Goal: Submit feedback/report problem

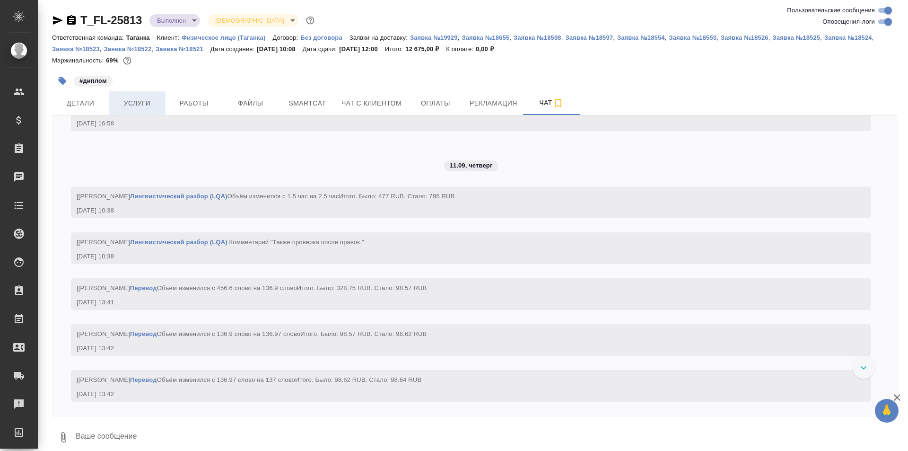
scroll to position [6802, 0]
click at [87, 102] on span "Детали" at bounding box center [80, 103] width 45 height 12
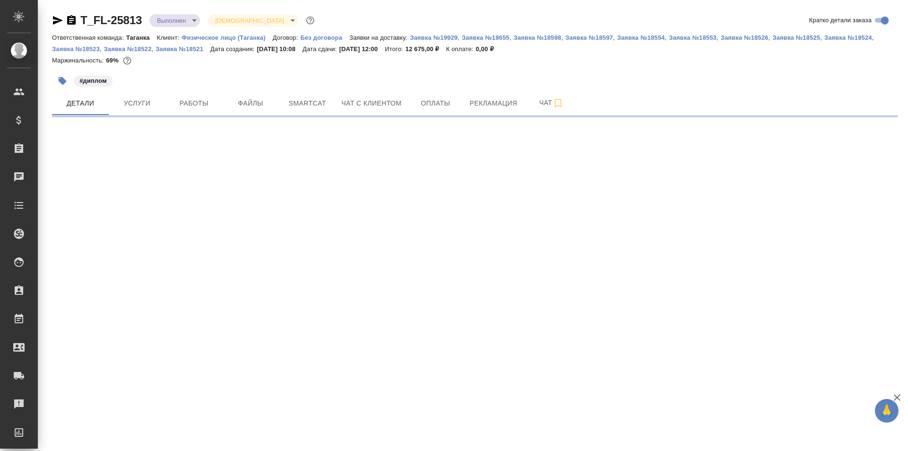
select select "RU"
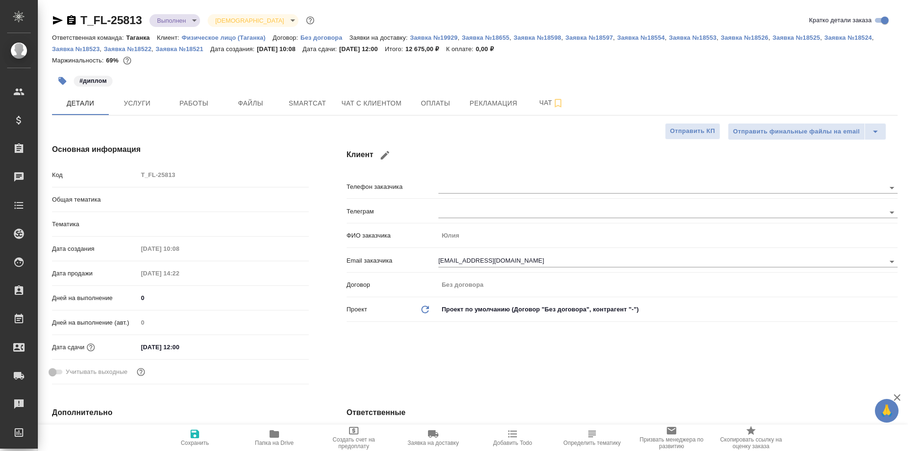
type textarea "x"
type input "[PERSON_NAME]"
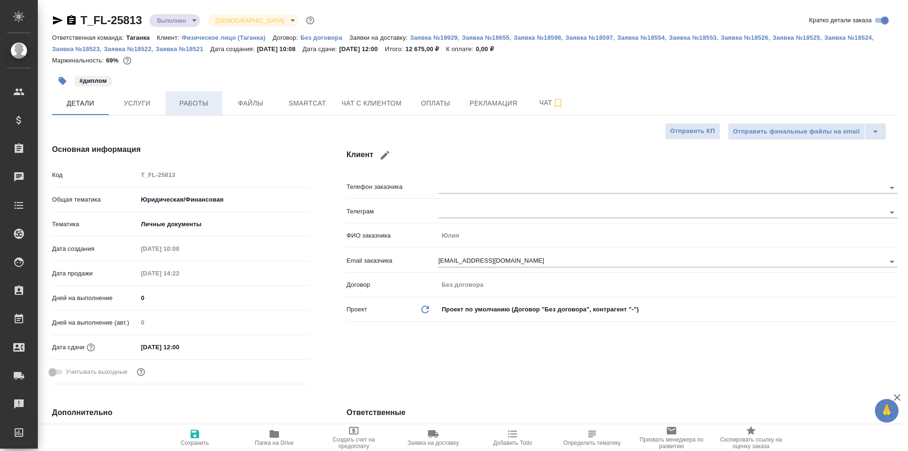
type textarea "x"
click at [492, 100] on span "Рекламация" at bounding box center [493, 103] width 48 height 12
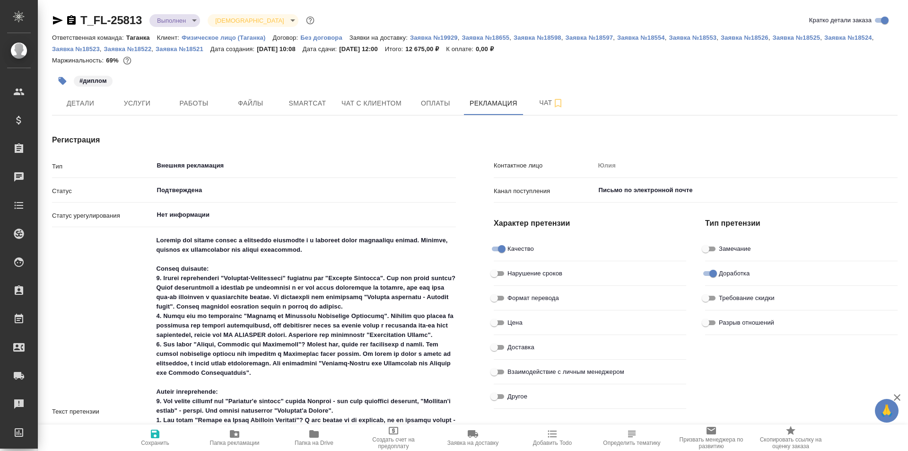
type input "Лингвистические причины"
type textarea "x"
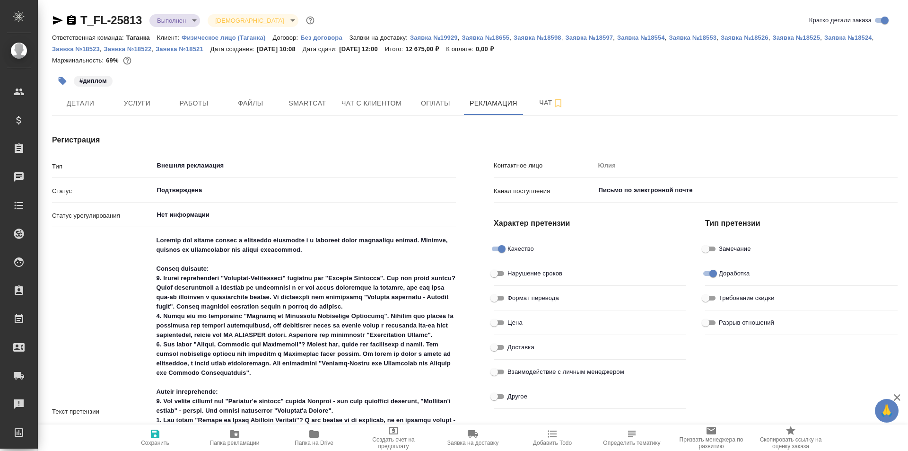
type textarea "x"
type input "[PERSON_NAME]"
type textarea "x"
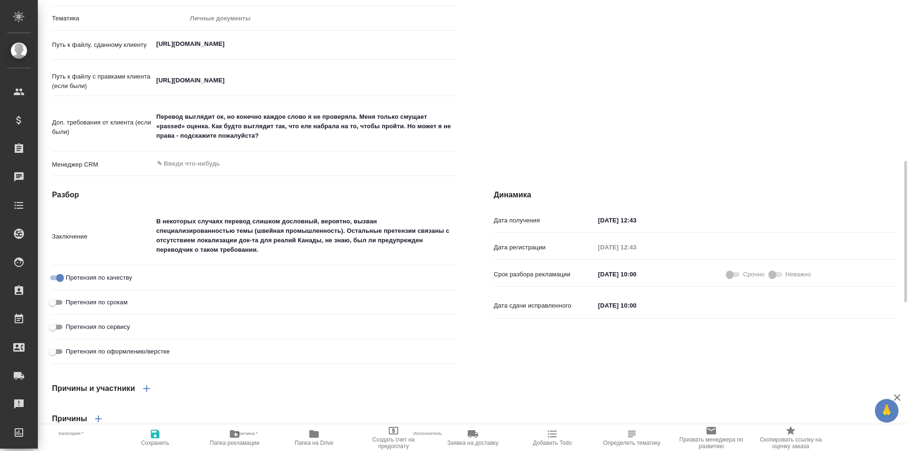
scroll to position [662, 0]
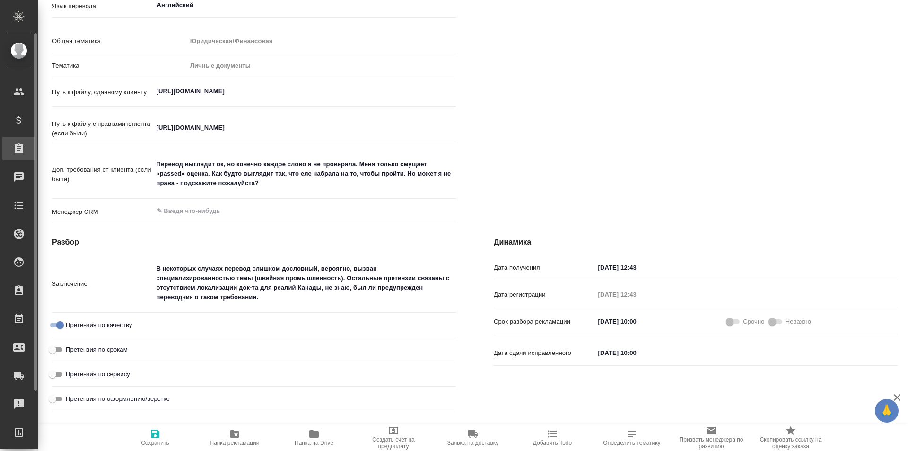
type textarea "x"
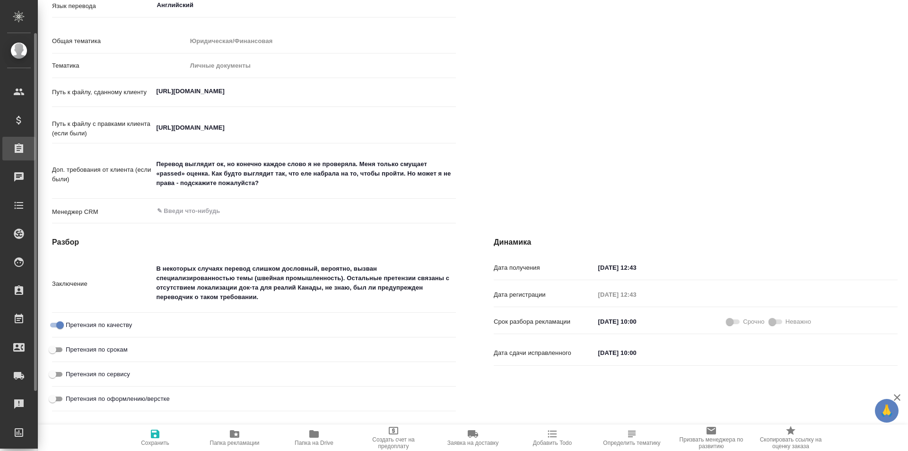
type textarea "x"
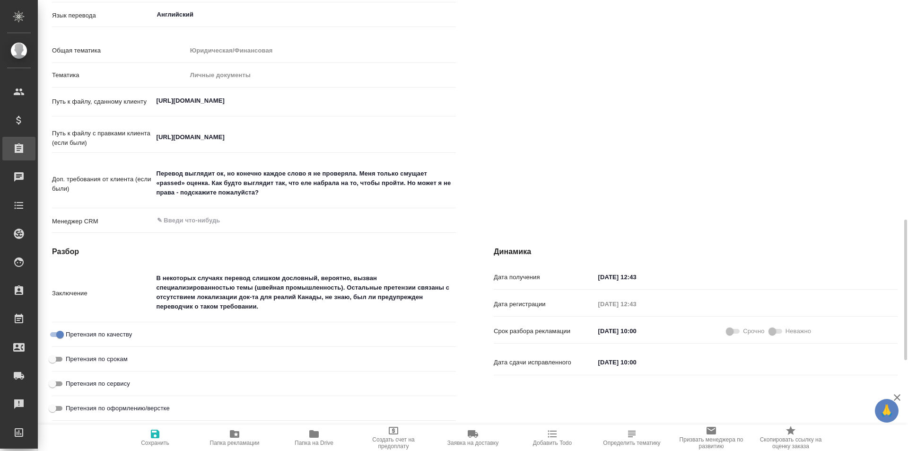
scroll to position [671, 0]
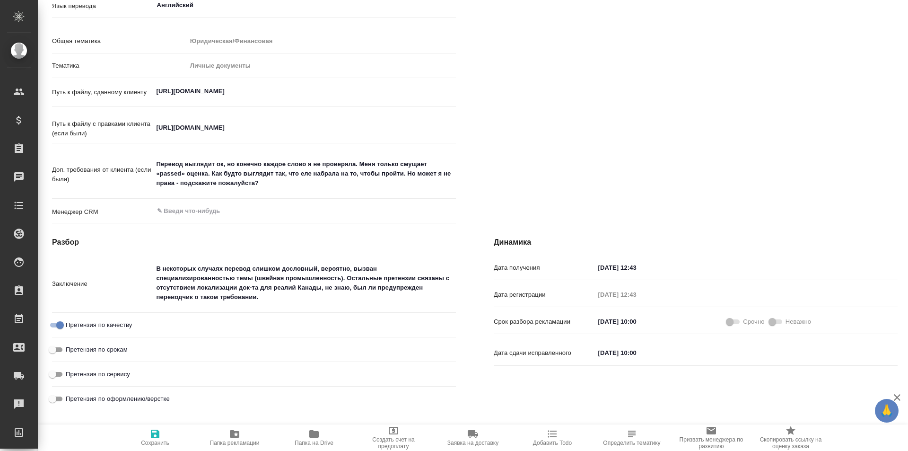
type textarea "x"
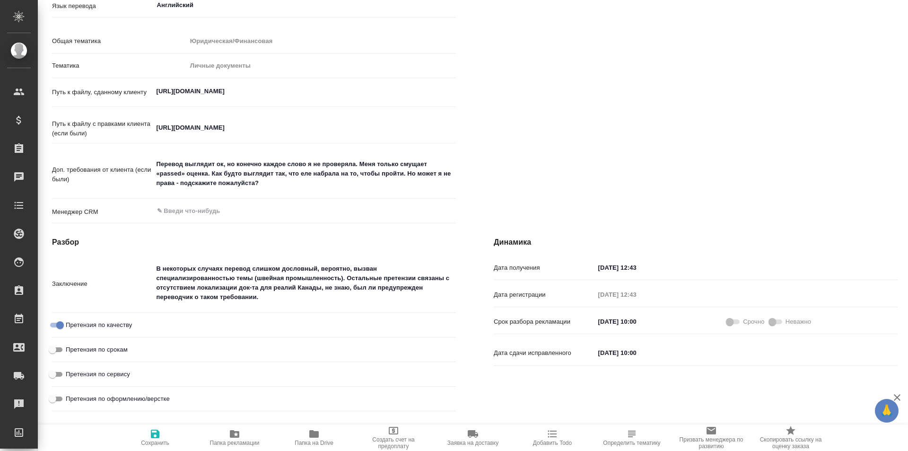
type textarea "x"
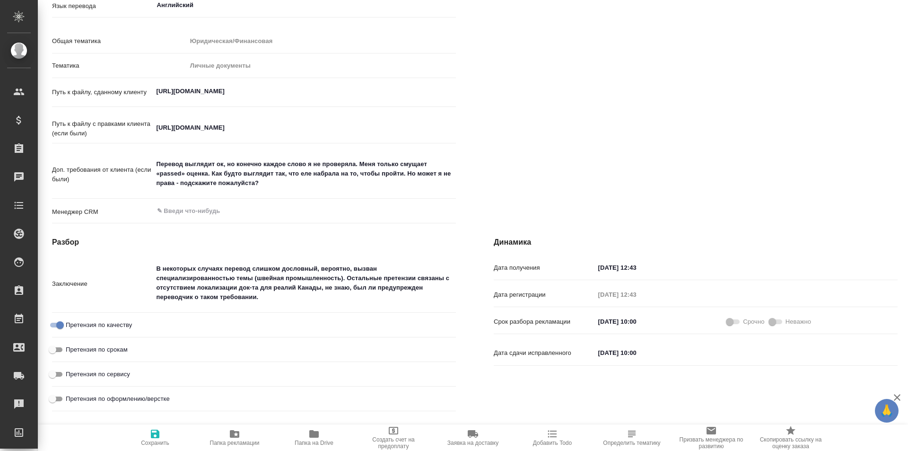
type textarea "x"
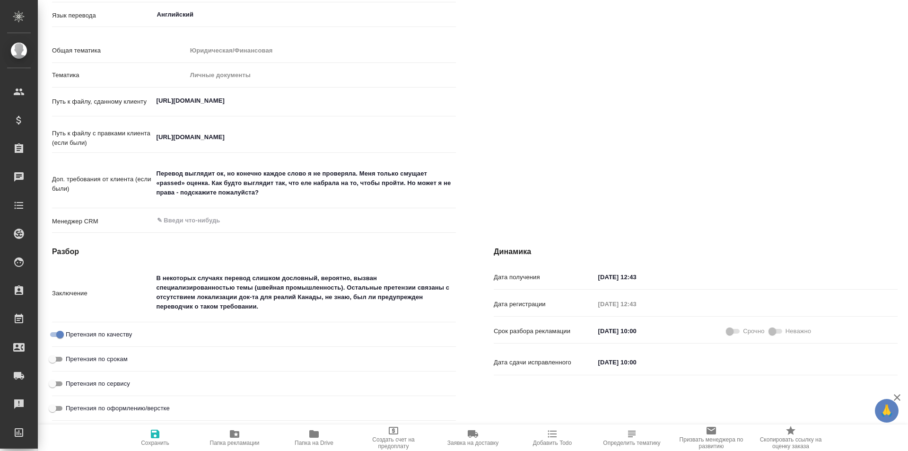
type textarea "x"
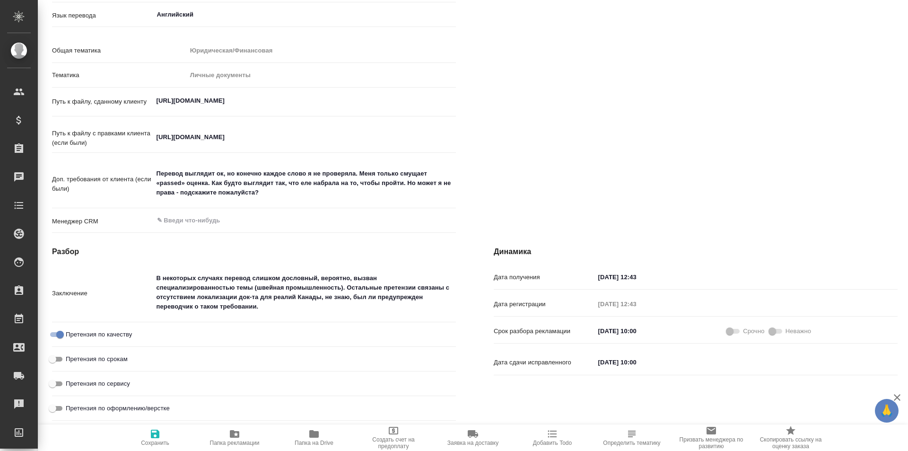
type textarea "x"
